Goal: Information Seeking & Learning: Learn about a topic

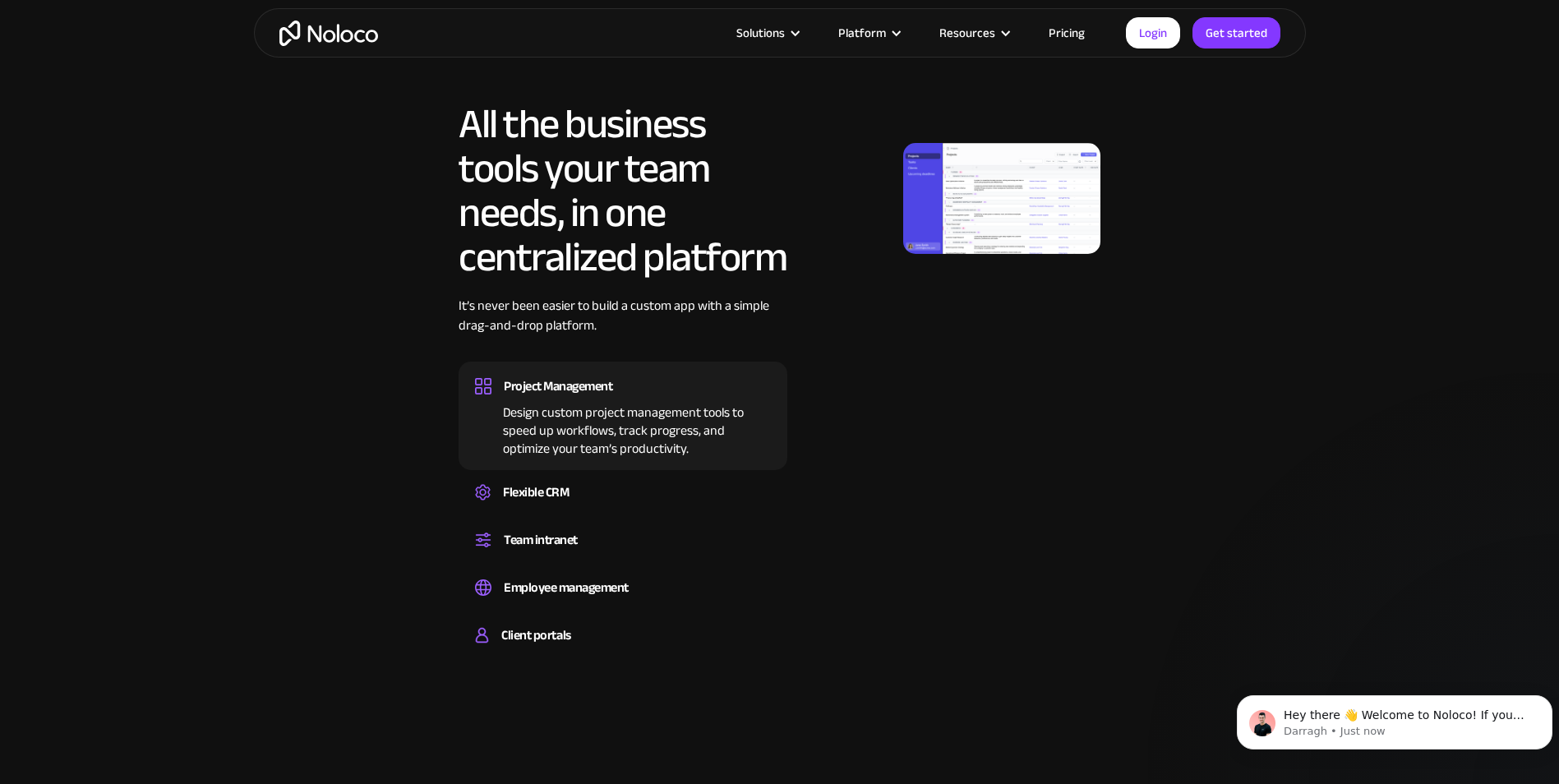
scroll to position [903, 0]
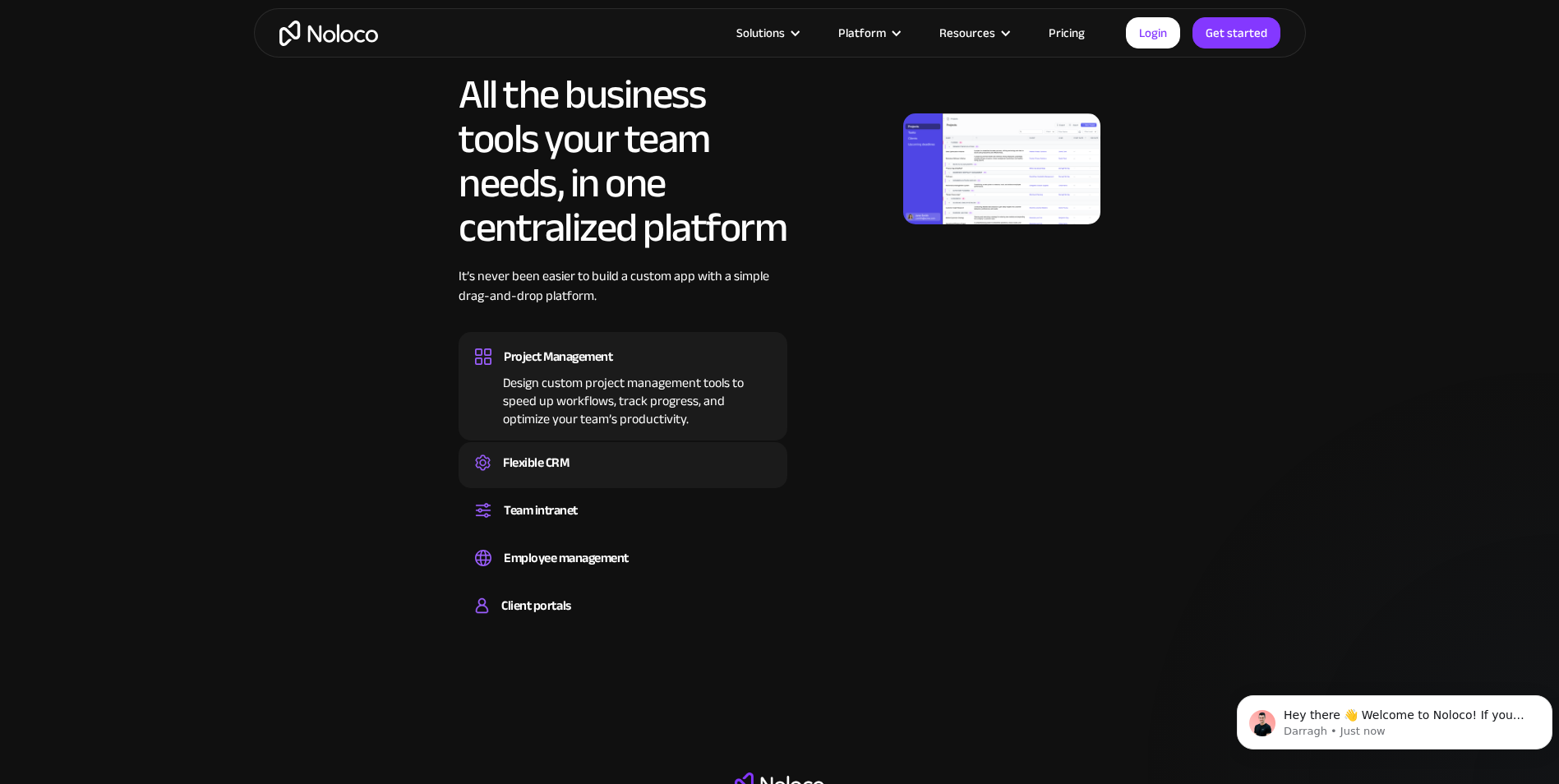
click at [627, 444] on div "Flexible CRM Create a custom CRM that you can adapt to your business’s needs, c…" at bounding box center [623, 465] width 329 height 46
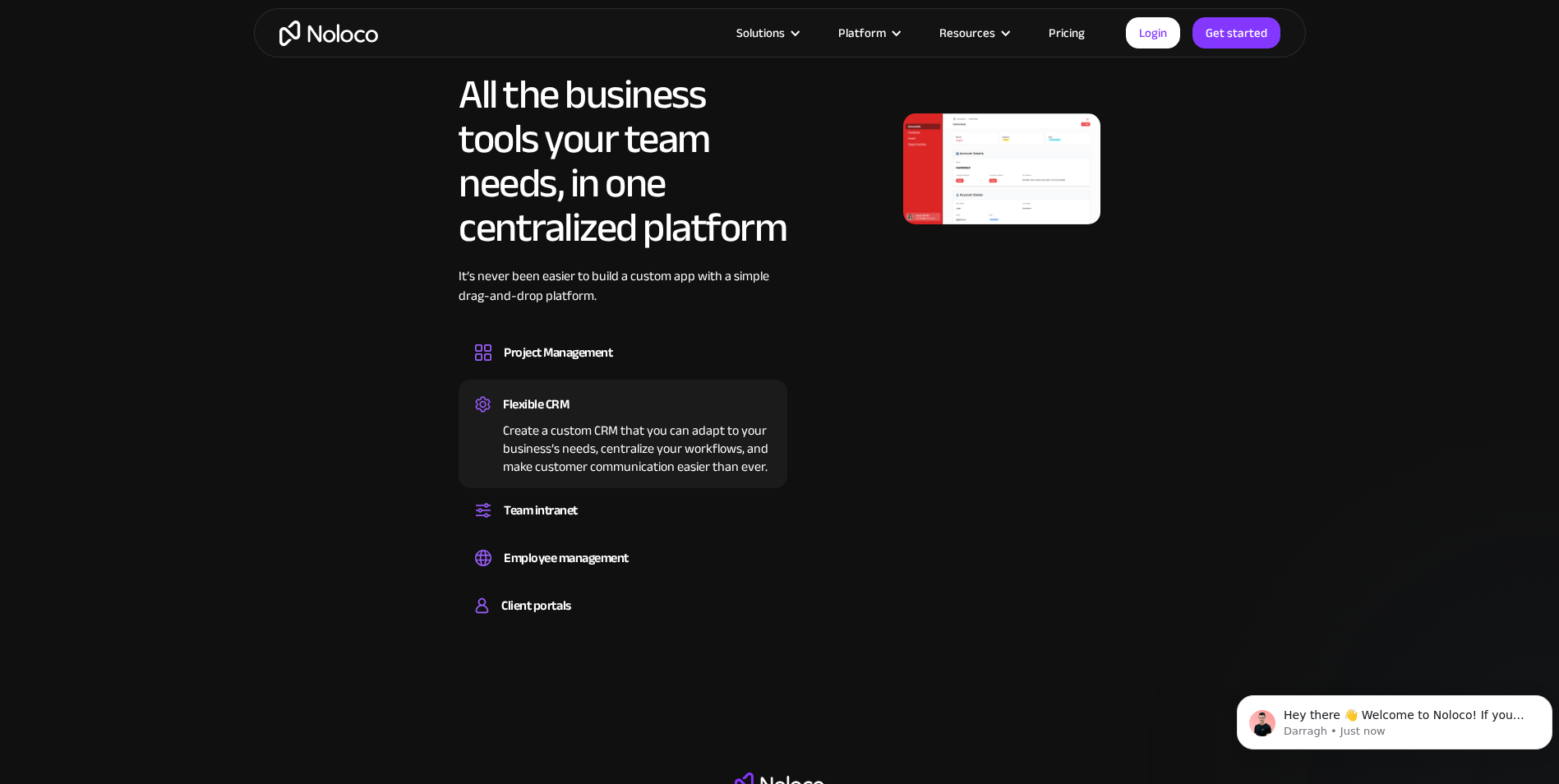
click at [976, 162] on img at bounding box center [1002, 169] width 197 height 111
click at [531, 485] on div "Flexible CRM Create a custom CRM that you can adapt to your business’s needs, c…" at bounding box center [623, 433] width 329 height 108
click at [529, 500] on div "Team intranet" at bounding box center [541, 510] width 74 height 25
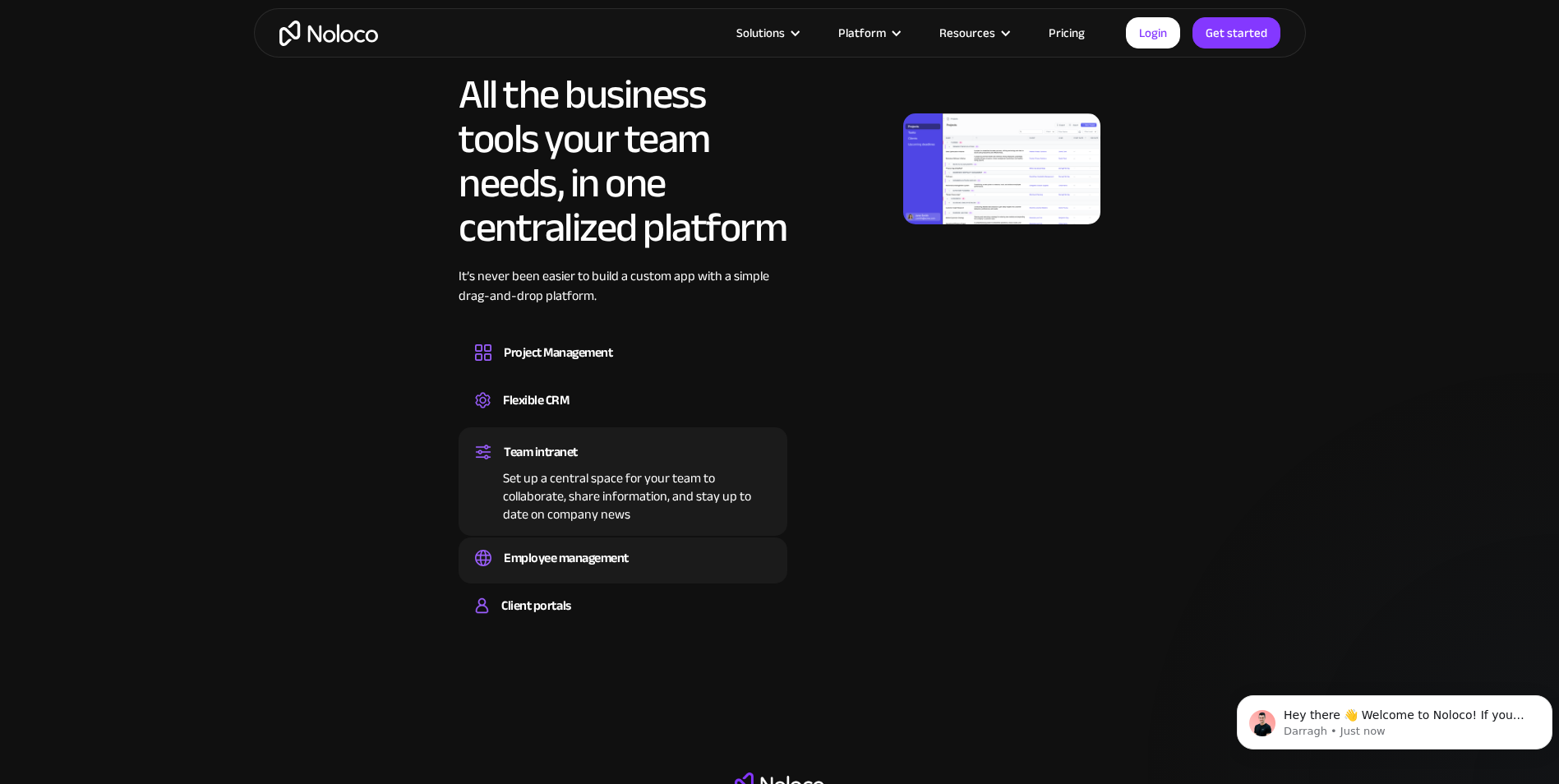
click at [526, 562] on div "Employee management" at bounding box center [566, 557] width 125 height 25
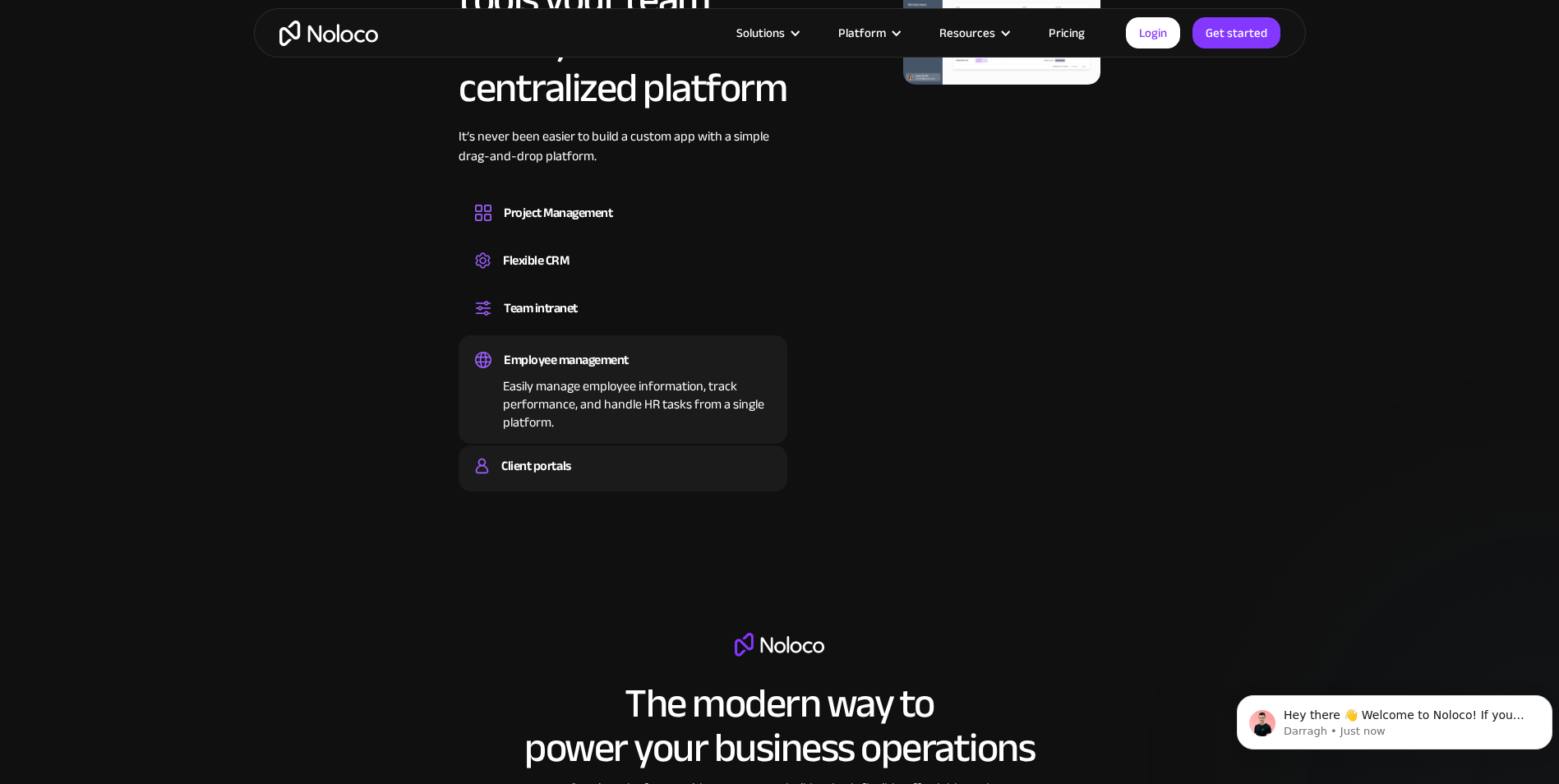
scroll to position [1068, 0]
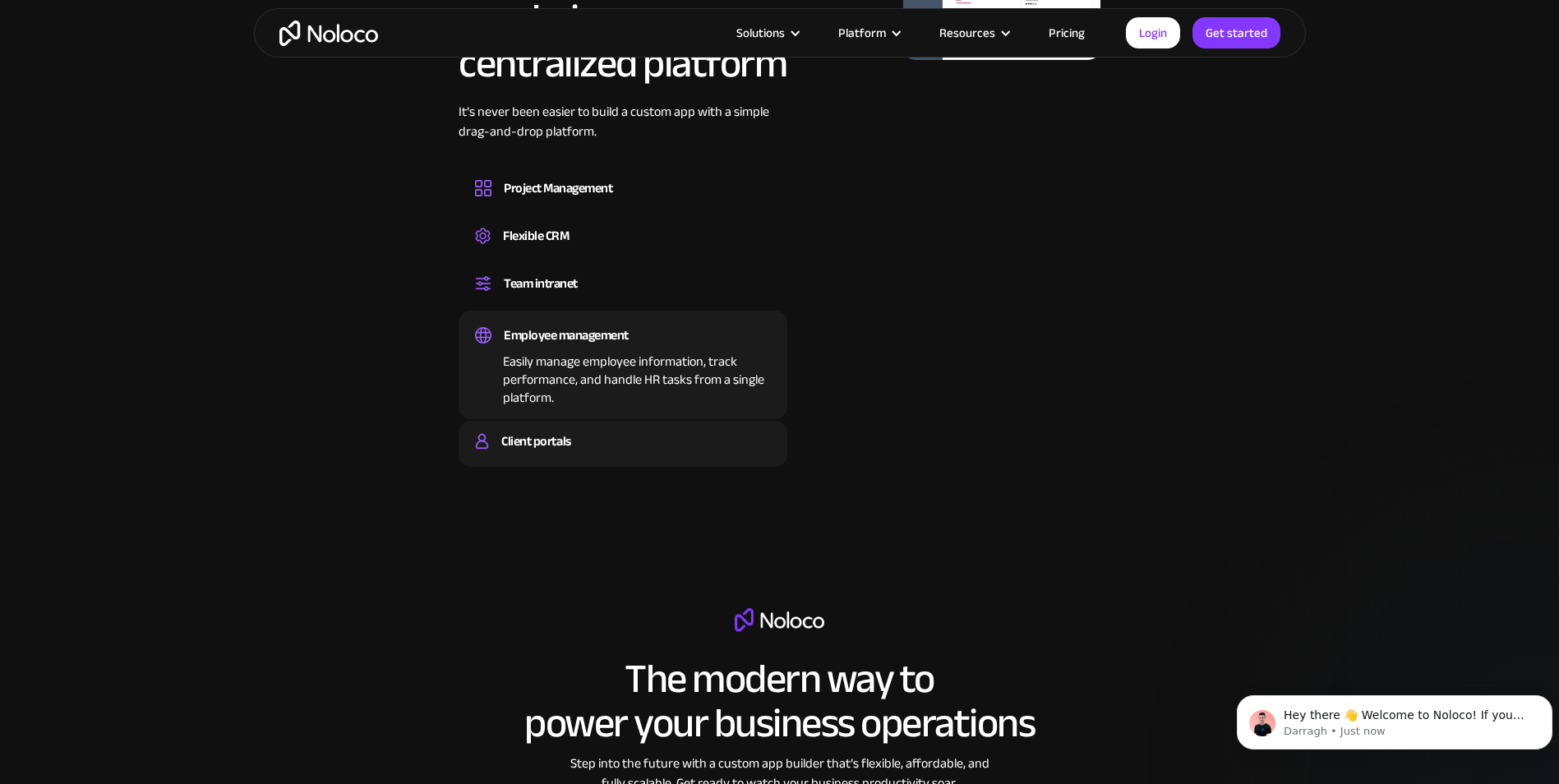
click at [638, 427] on div "Client portals Build a secure, fully-branded, and personalized client portal th…" at bounding box center [623, 443] width 329 height 46
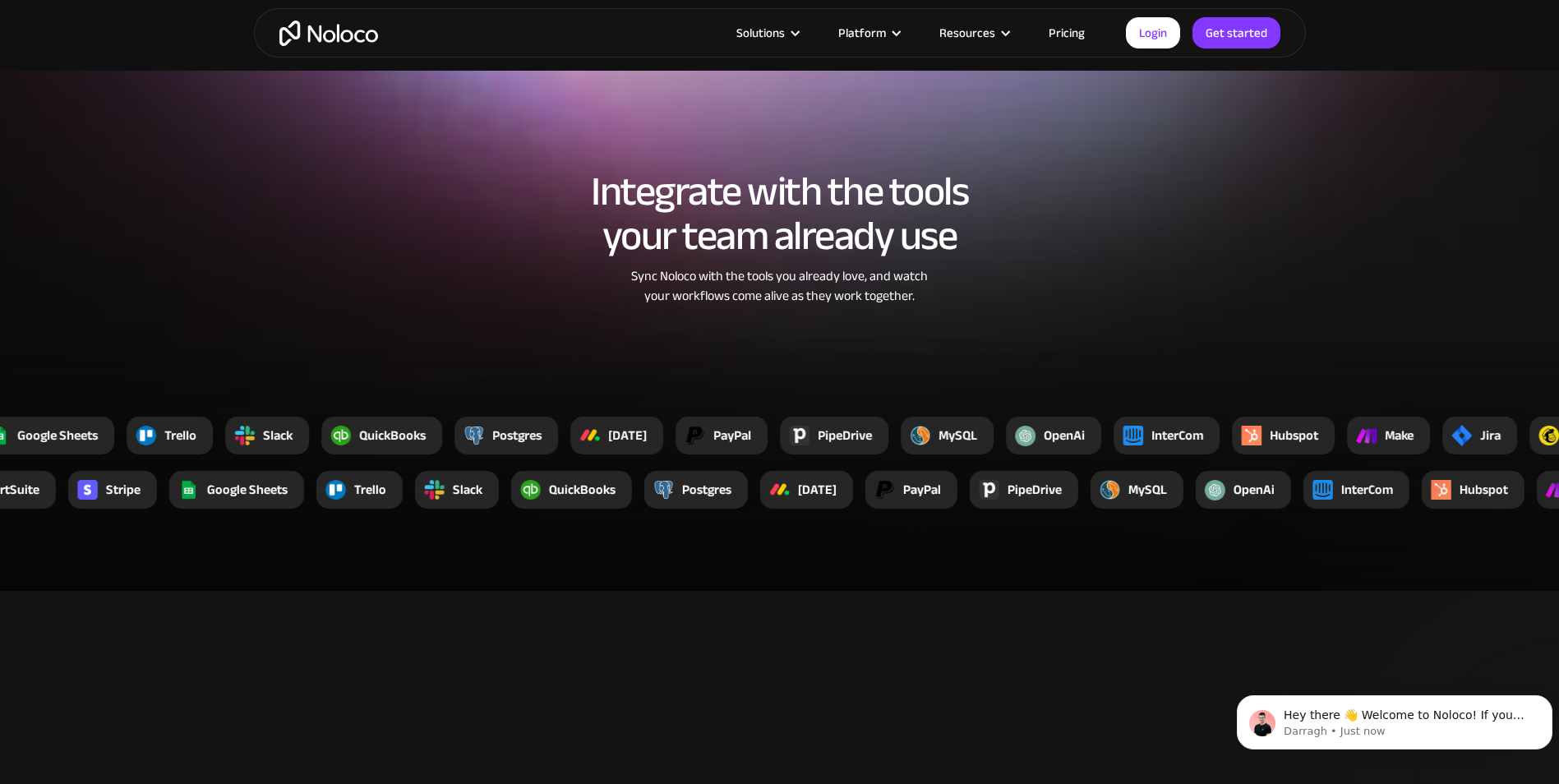
scroll to position [2301, 0]
